Goal: Task Accomplishment & Management: Complete application form

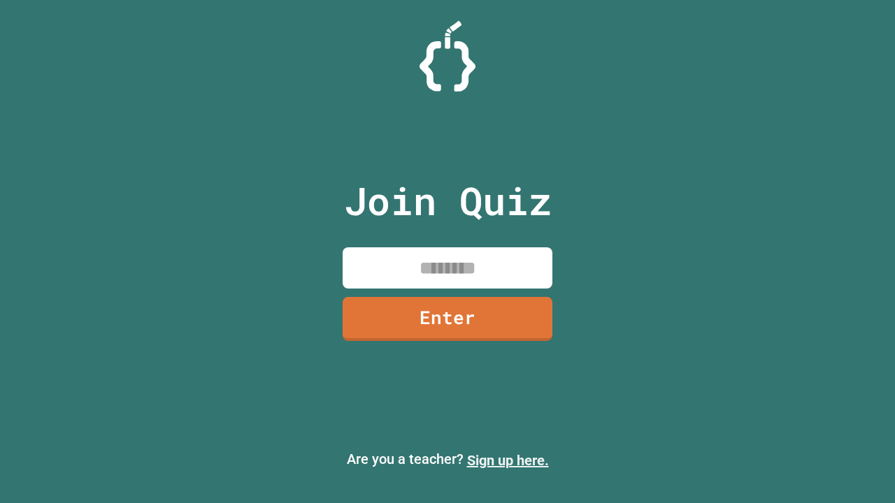
click at [507, 461] on link "Sign up here." at bounding box center [508, 460] width 82 height 17
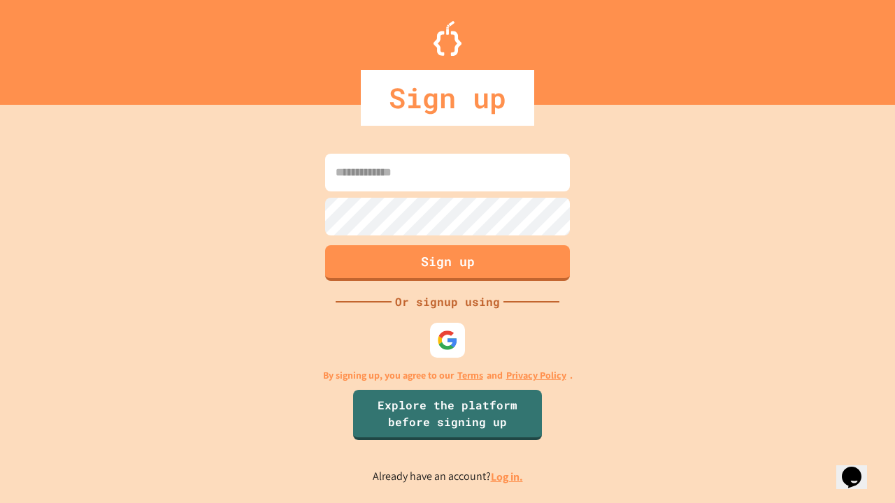
click at [507, 477] on link "Log in." at bounding box center [507, 477] width 32 height 15
